Goal: Check status: Check status

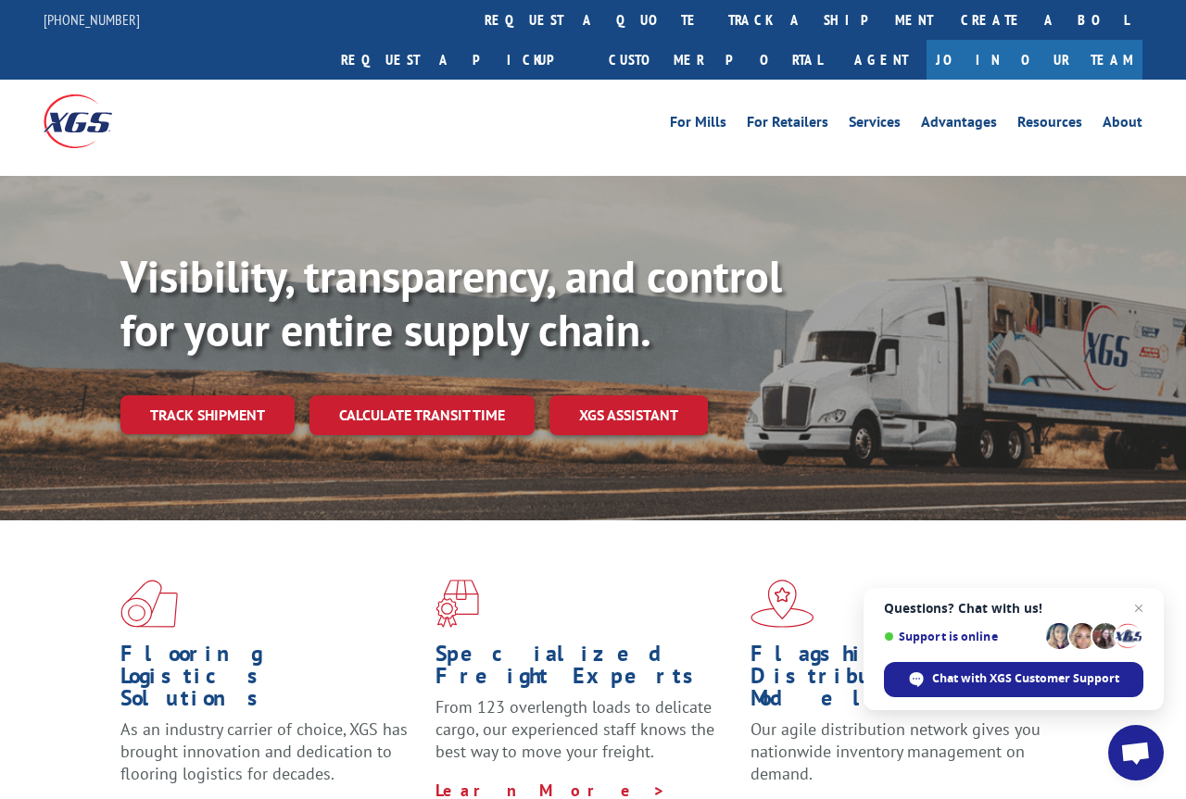
click at [209, 396] on link "Track shipment" at bounding box center [207, 415] width 174 height 39
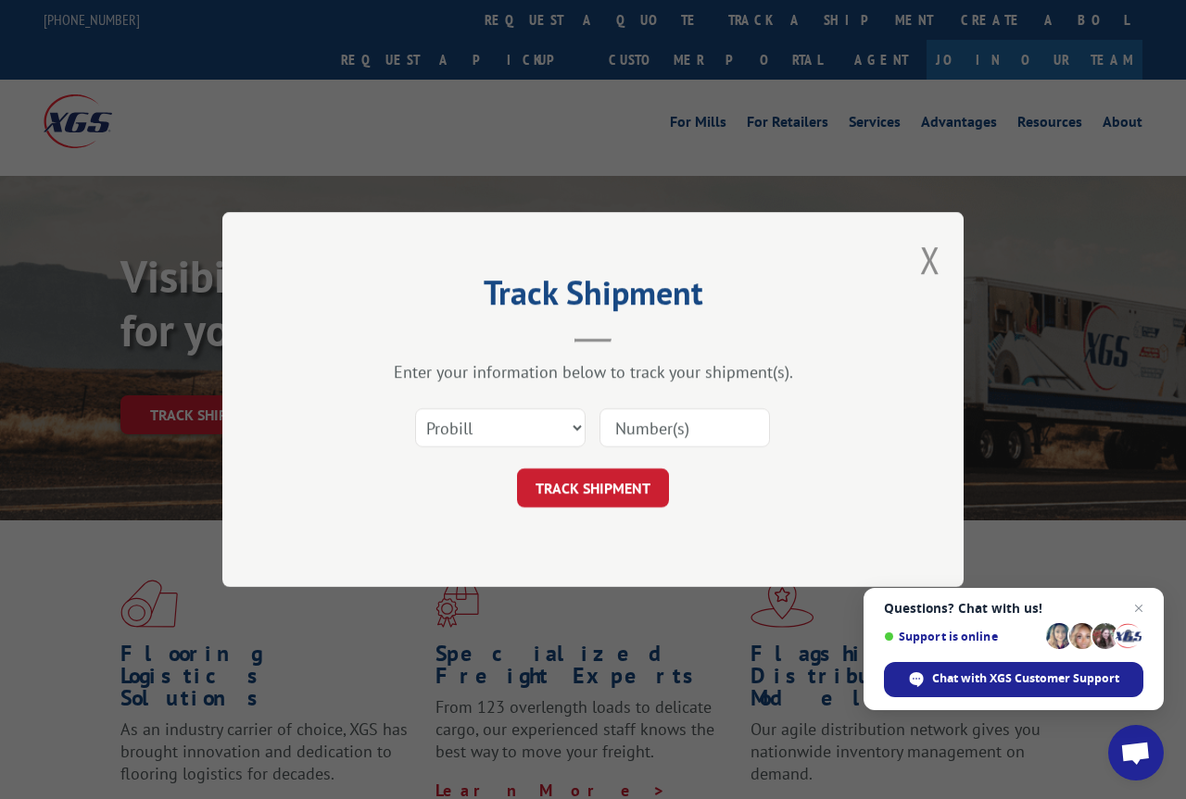
click at [624, 416] on input at bounding box center [684, 428] width 170 height 39
type input "Cp-030444.A"
click at [636, 482] on button "TRACK SHIPMENT" at bounding box center [593, 488] width 152 height 39
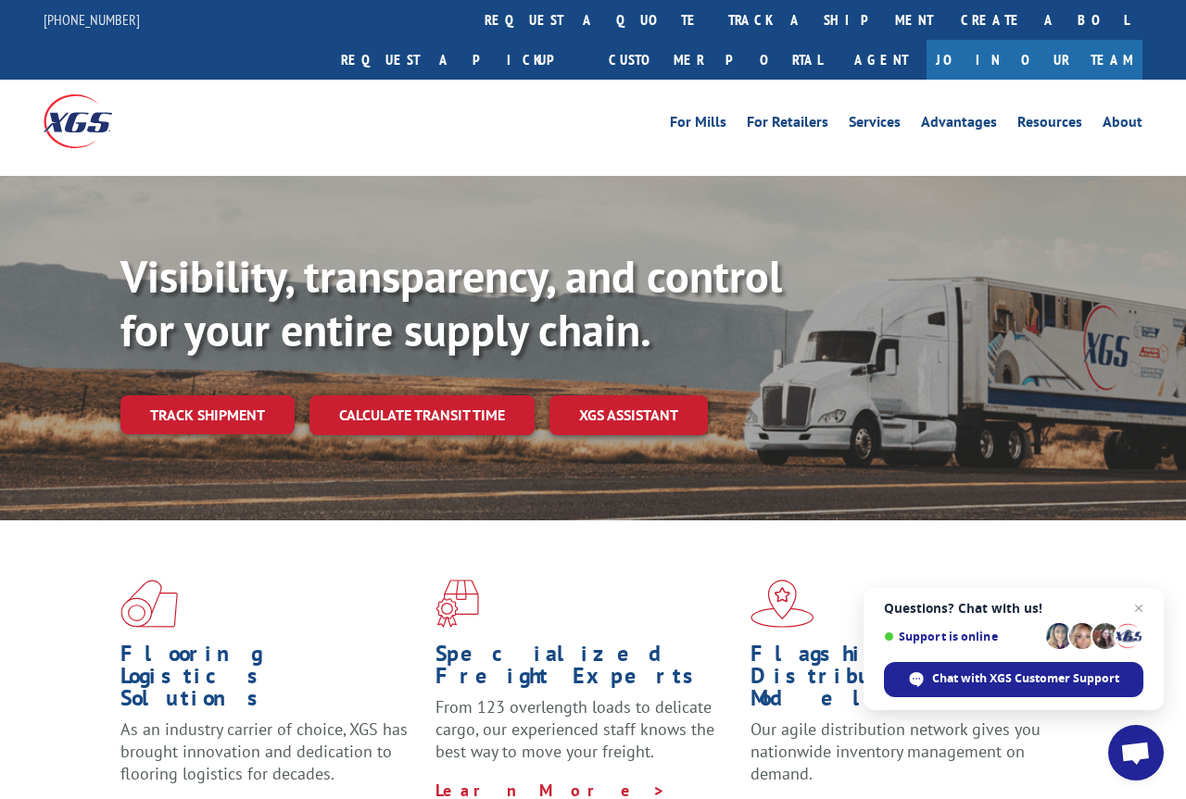
click at [714, 5] on link "track a shipment" at bounding box center [830, 20] width 233 height 40
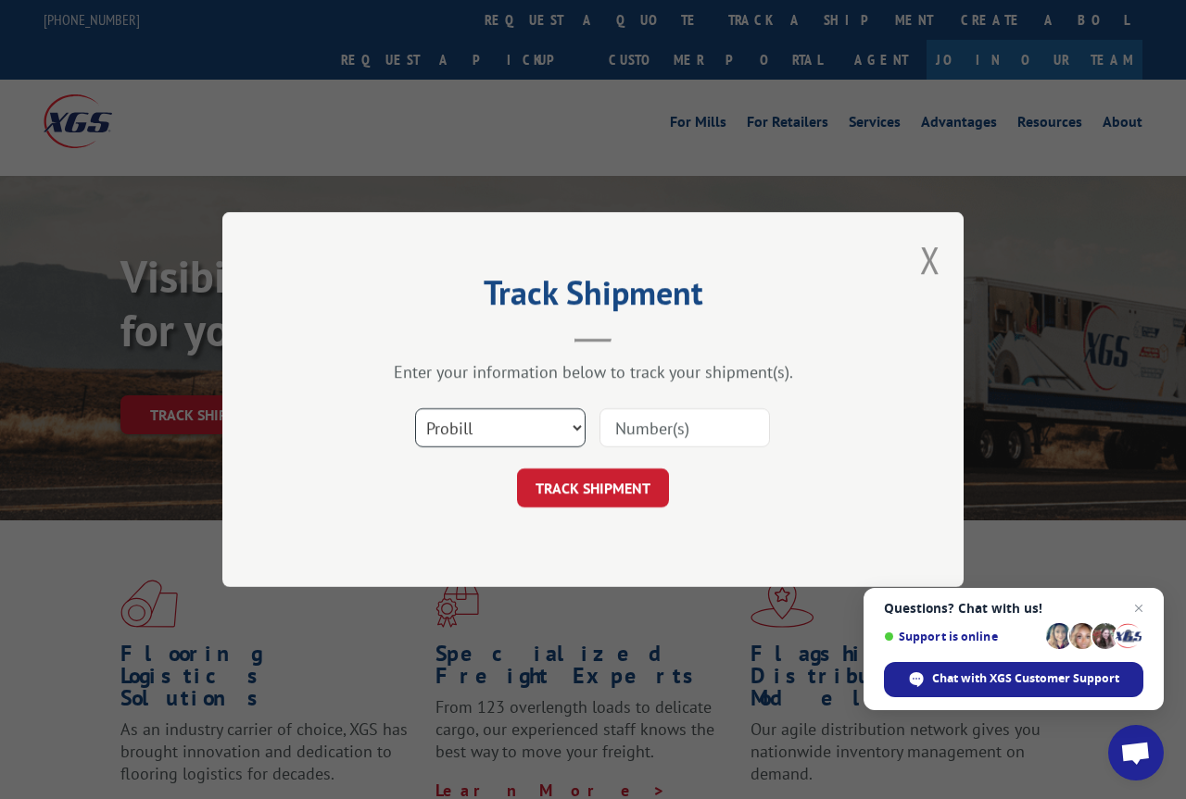
click at [439, 429] on select "Select category... Probill BOL PO" at bounding box center [500, 428] width 170 height 39
select select "bol"
click at [433, 422] on select "Select category... Probill BOL PO" at bounding box center [500, 428] width 170 height 39
click at [626, 419] on input at bounding box center [684, 428] width 170 height 39
type input "CP-030444.A"
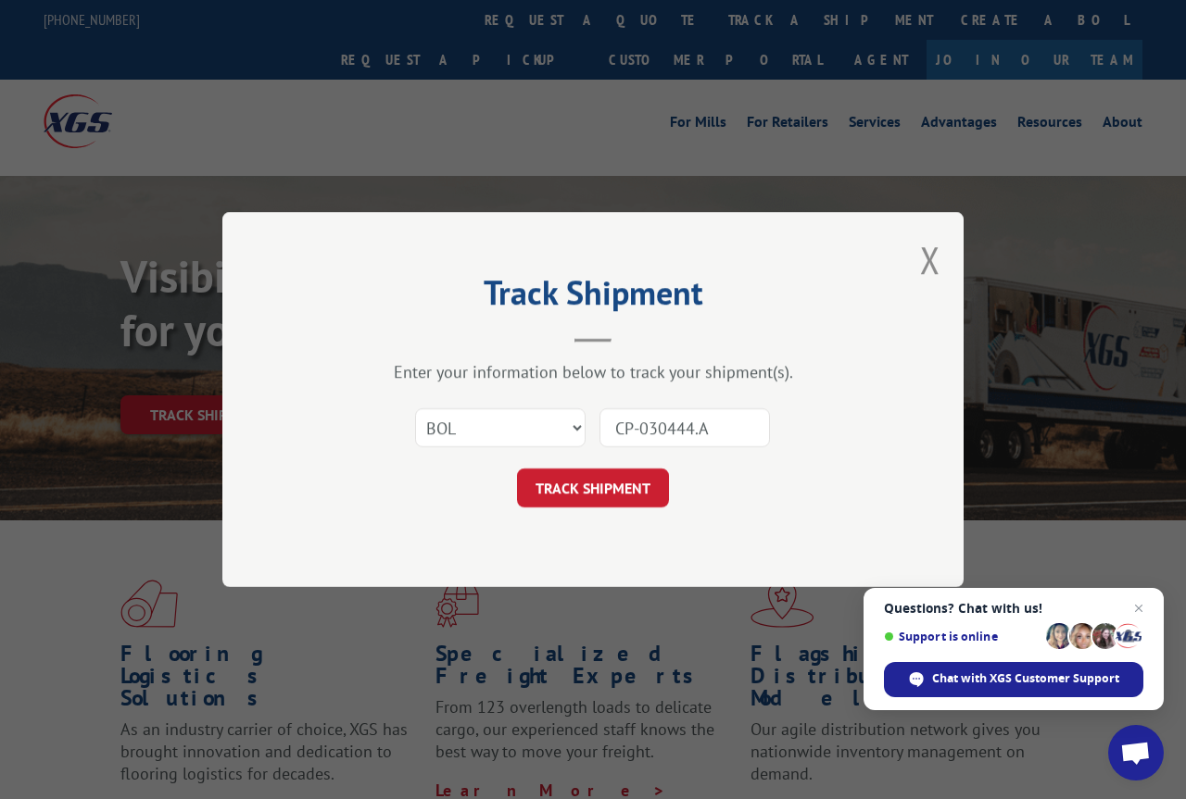
click at [624, 493] on button "TRACK SHIPMENT" at bounding box center [593, 488] width 152 height 39
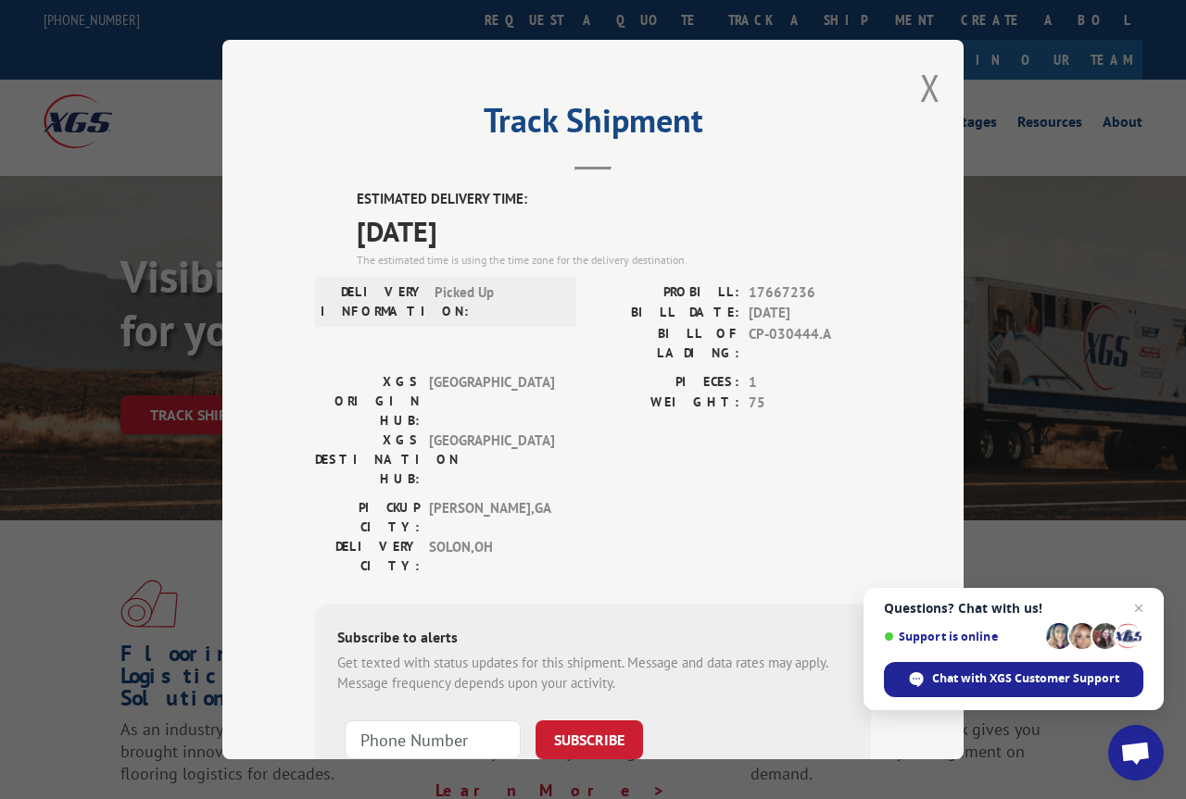
click at [1145, 599] on span "Close chat" at bounding box center [1138, 609] width 22 height 22
